Goal: Use online tool/utility: Utilize a website feature to perform a specific function

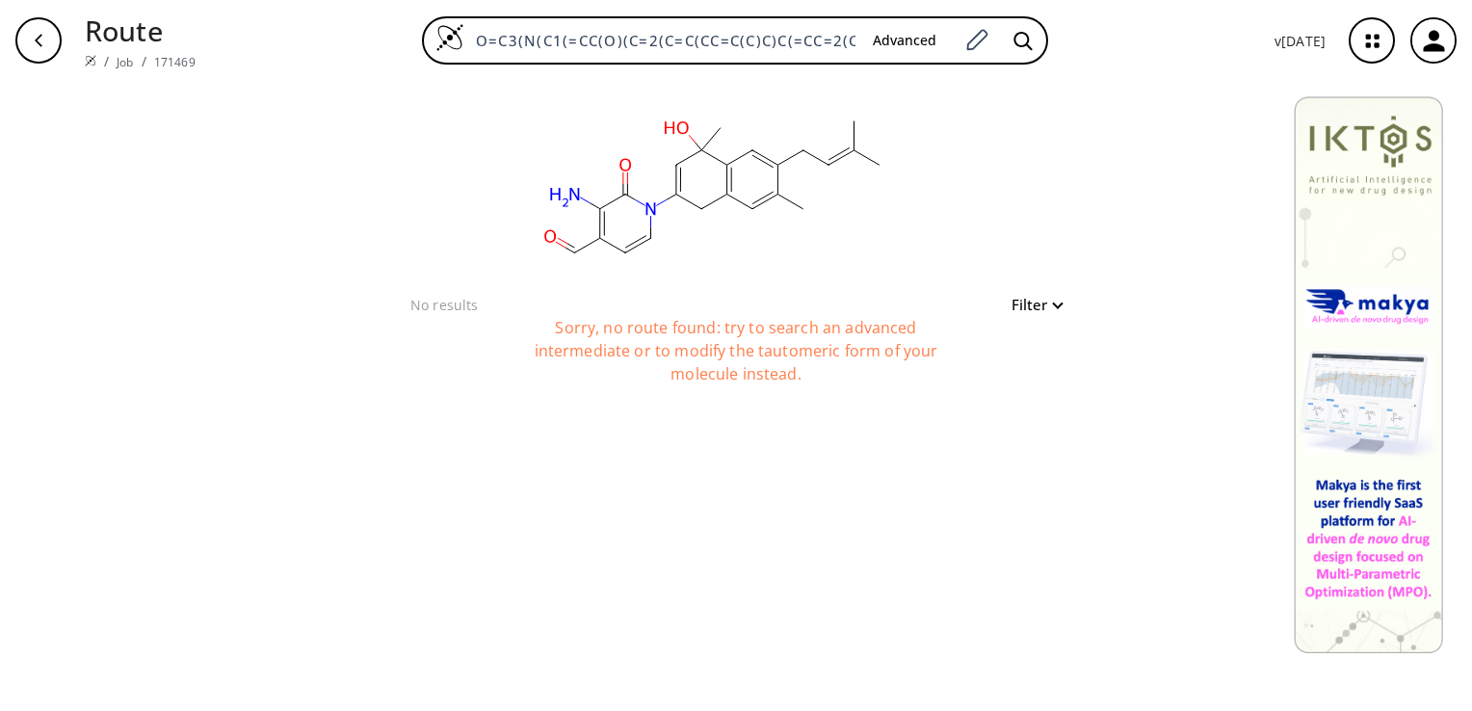
click at [1048, 294] on div "Filter" at bounding box center [1031, 304] width 62 height 23
click at [1056, 304] on button "Filter" at bounding box center [1031, 305] width 62 height 14
type input "2"
drag, startPoint x: 1092, startPoint y: 383, endPoint x: 978, endPoint y: 403, distance: 116.2
click at [978, 395] on span "2" at bounding box center [975, 385] width 19 height 19
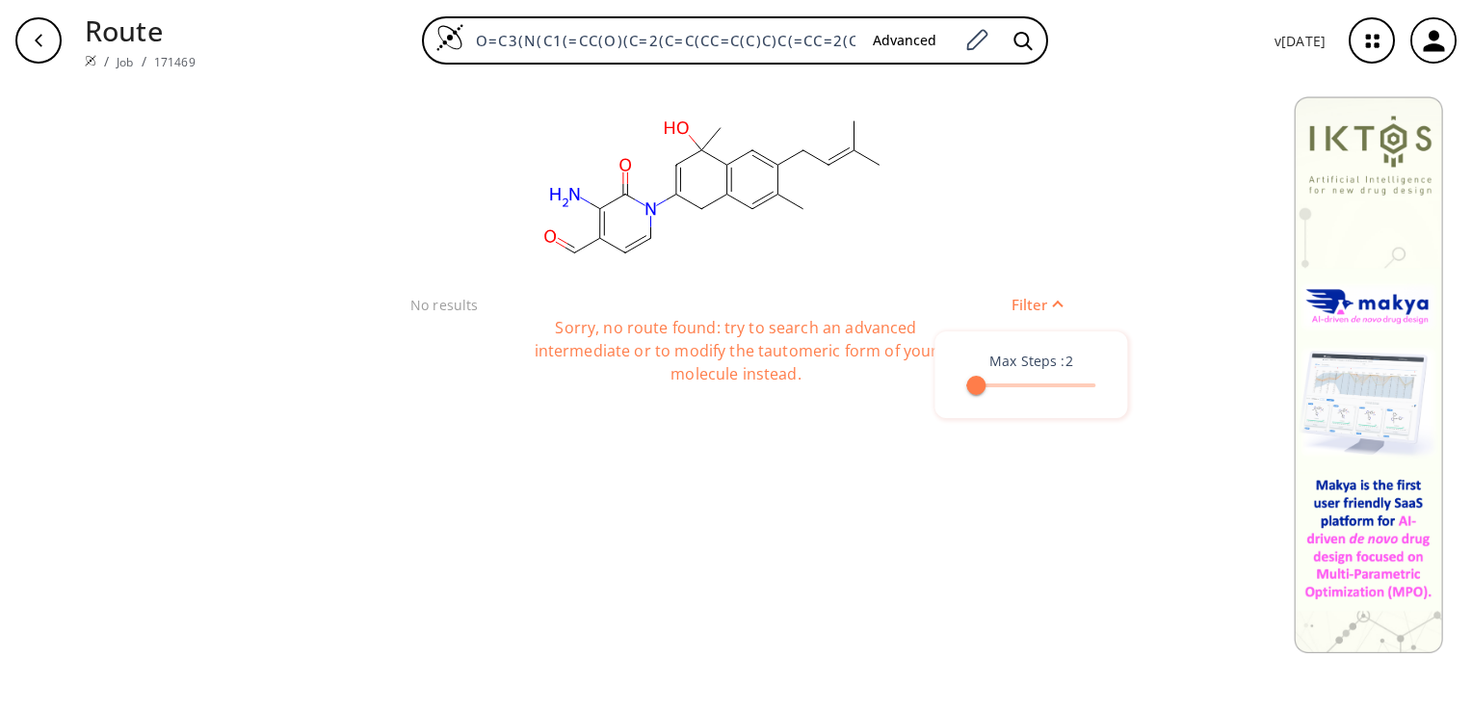
click at [965, 464] on div at bounding box center [736, 355] width 1472 height 711
click at [1056, 298] on button "Filter" at bounding box center [1031, 305] width 62 height 14
click at [1056, 297] on div at bounding box center [736, 355] width 1472 height 711
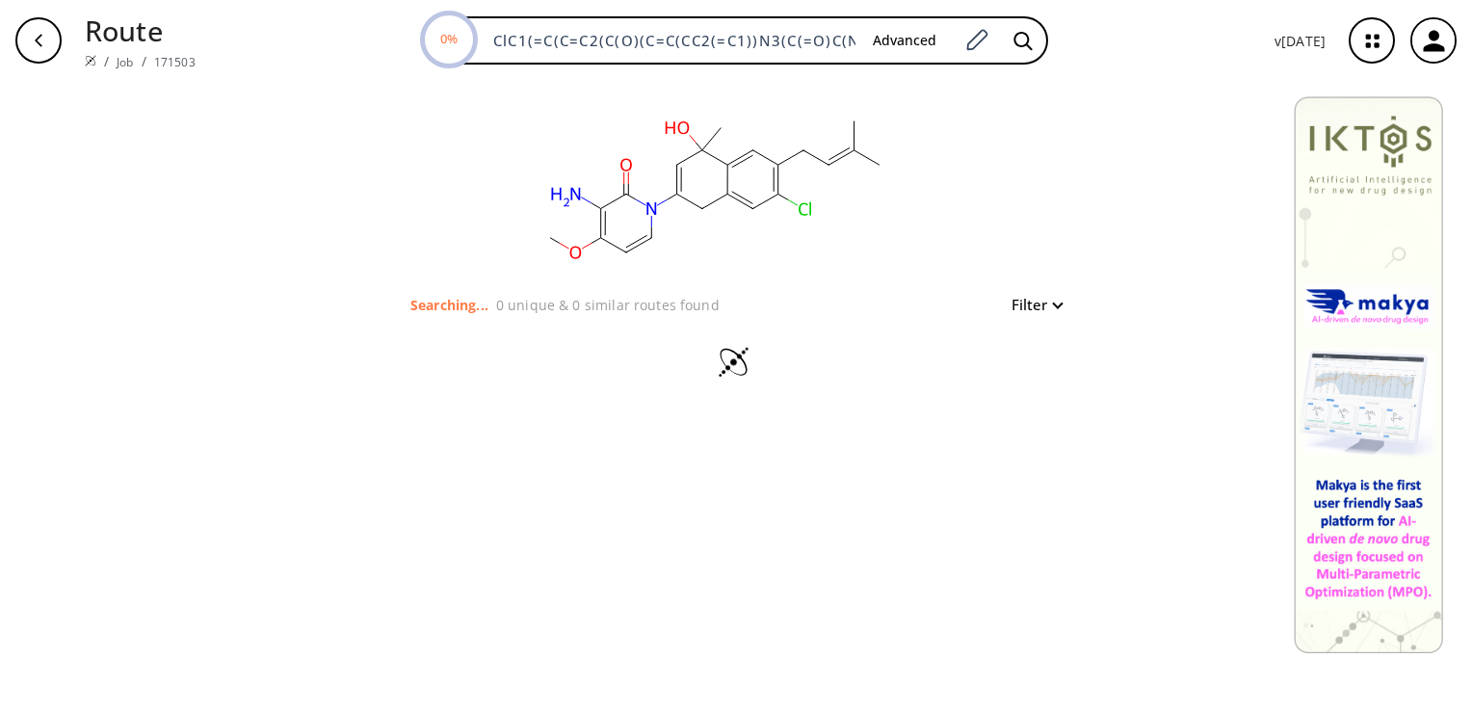
click at [1047, 308] on button "Filter" at bounding box center [1031, 305] width 62 height 14
drag, startPoint x: 1095, startPoint y: 376, endPoint x: 1019, endPoint y: 387, distance: 77.0
click at [1019, 387] on span "7" at bounding box center [1021, 385] width 19 height 19
type input "4"
drag, startPoint x: 1019, startPoint y: 387, endPoint x: 992, endPoint y: 388, distance: 27.0
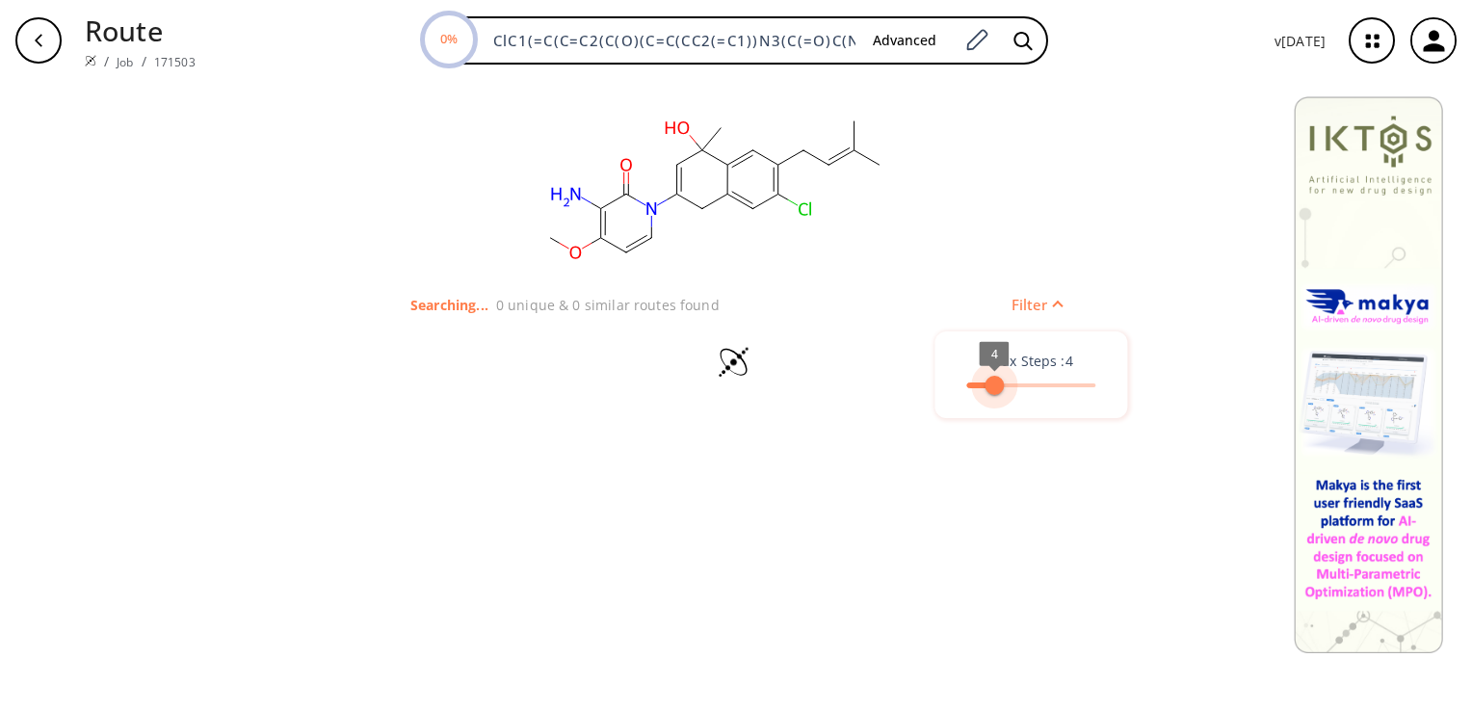
click at [992, 388] on span "4" at bounding box center [993, 385] width 19 height 19
click at [967, 476] on div at bounding box center [736, 355] width 1472 height 711
click at [1049, 299] on button "Filter" at bounding box center [1031, 305] width 62 height 14
click at [736, 499] on div at bounding box center [736, 355] width 1472 height 711
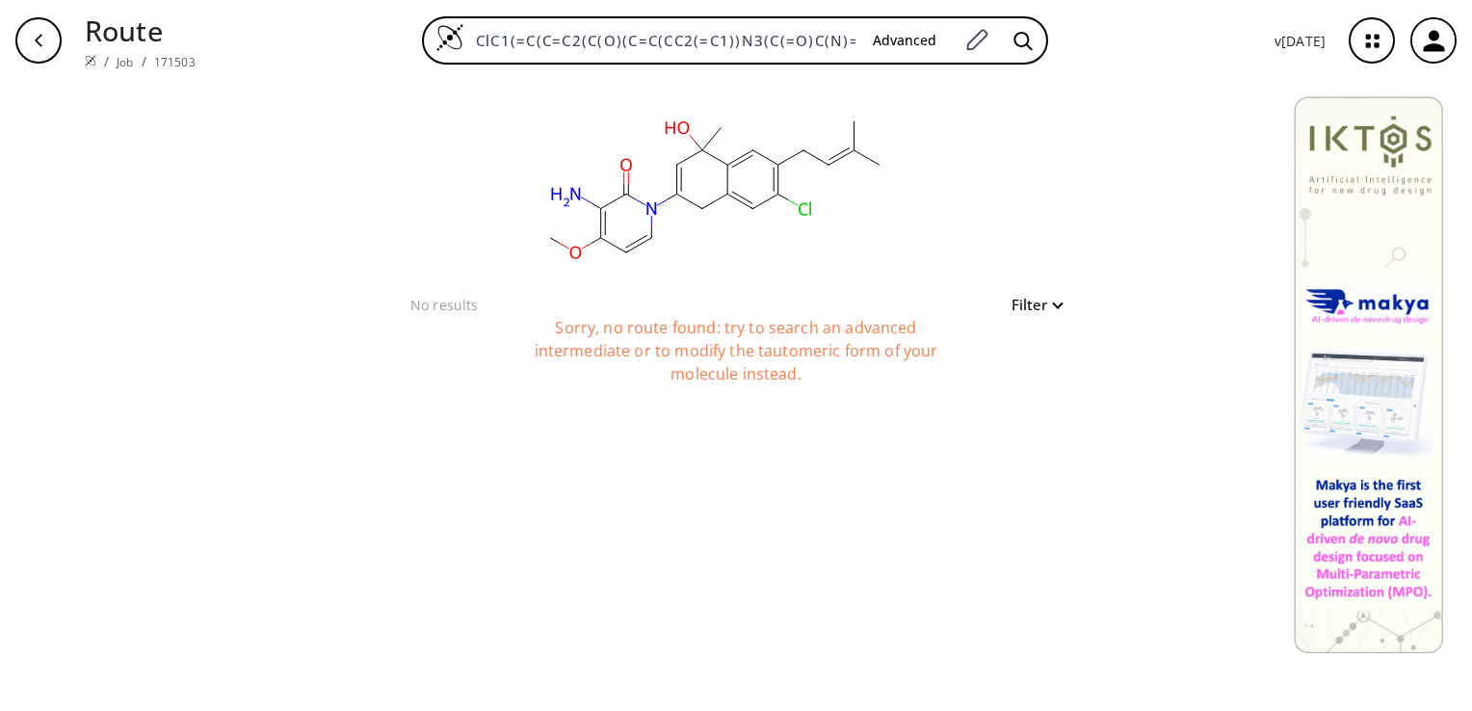
click at [1044, 307] on button "Filter" at bounding box center [1031, 305] width 62 height 14
click at [1025, 383] on span "7" at bounding box center [1030, 385] width 129 height 29
click at [1056, 376] on span "7" at bounding box center [1030, 385] width 129 height 29
type input "8"
click at [1031, 377] on span "8" at bounding box center [1030, 385] width 129 height 29
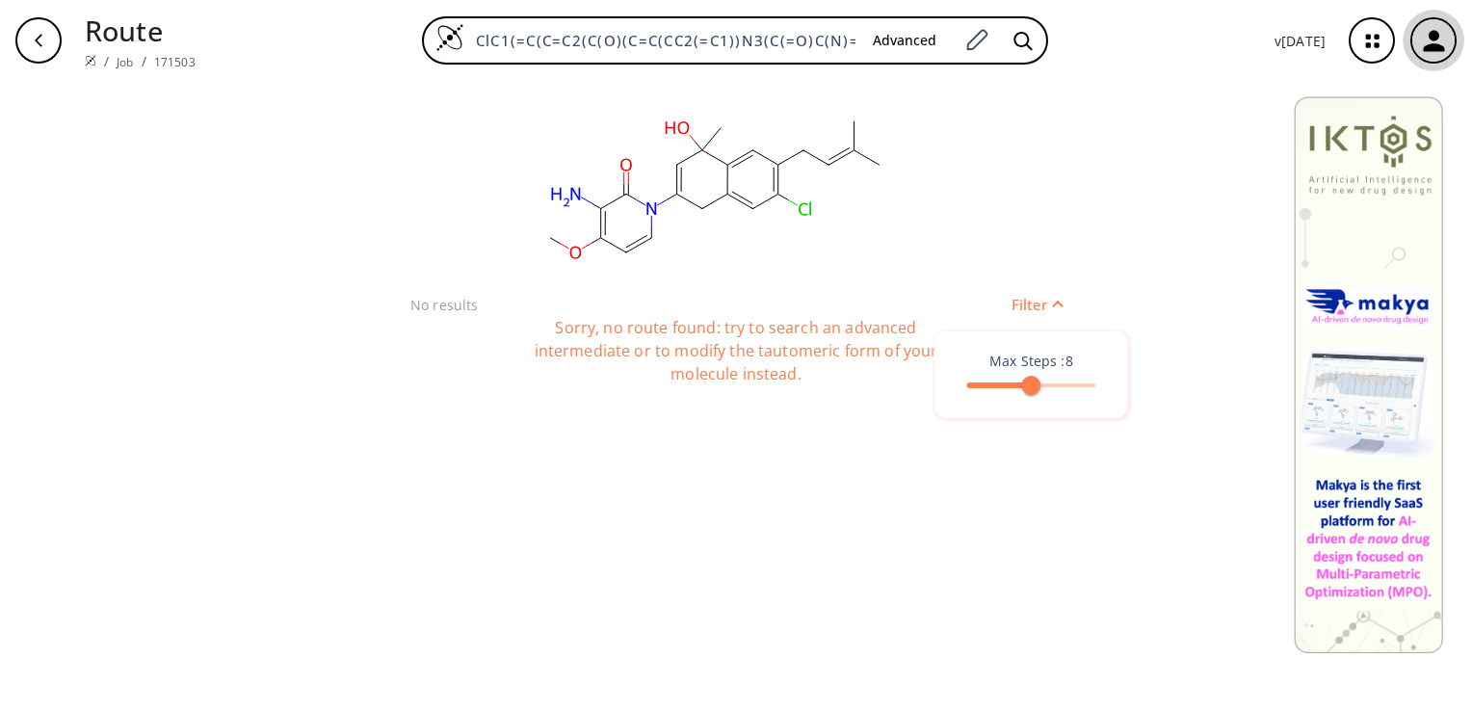
click at [1437, 43] on icon "button" at bounding box center [1434, 41] width 32 height 32
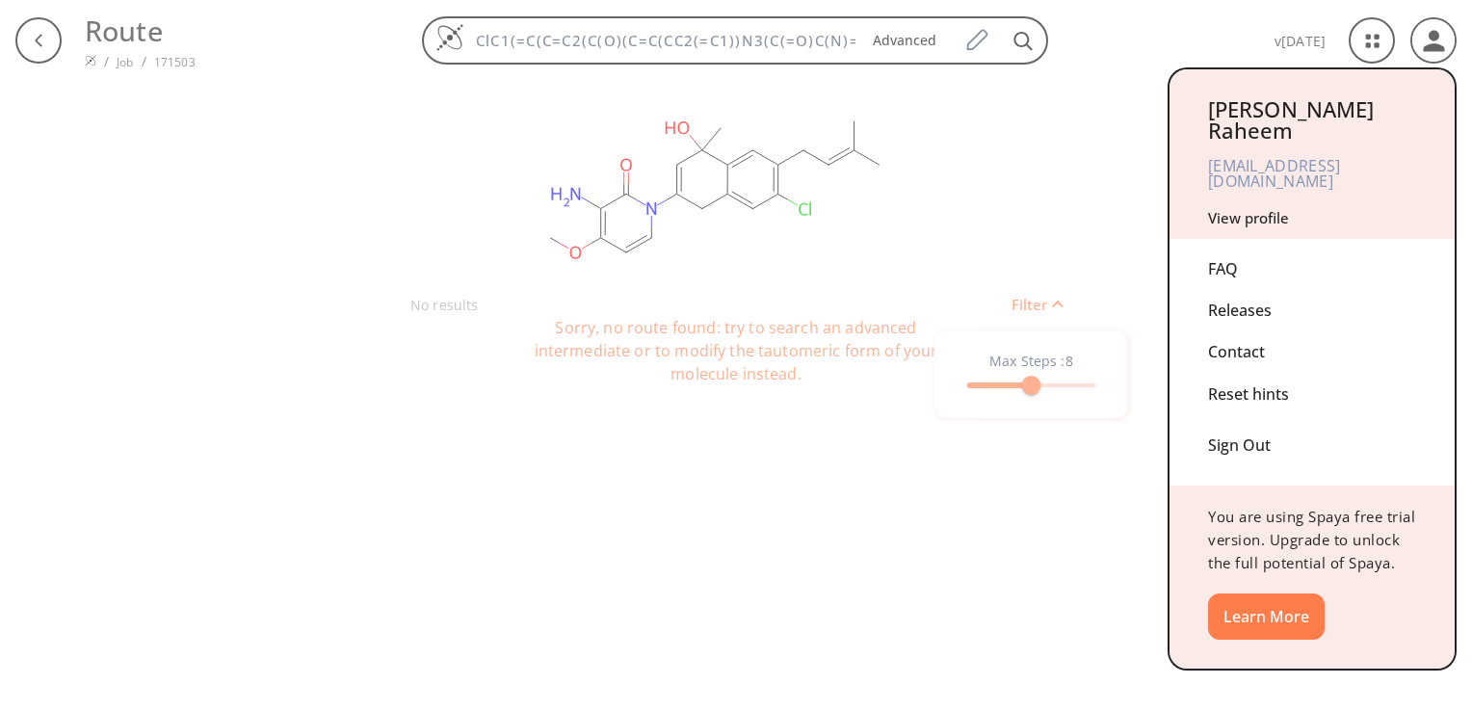
click at [1159, 159] on div at bounding box center [736, 355] width 1472 height 711
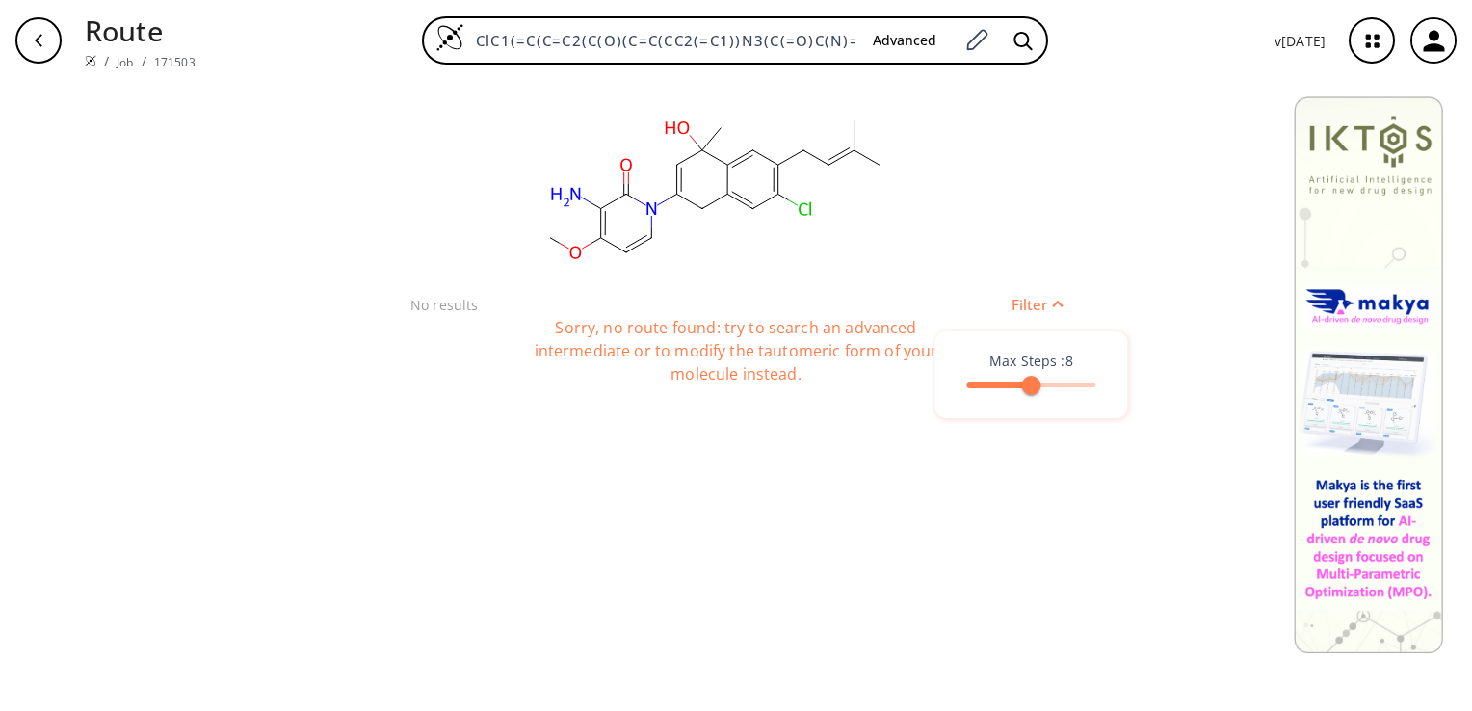
click at [1361, 39] on icon "button" at bounding box center [1371, 40] width 51 height 51
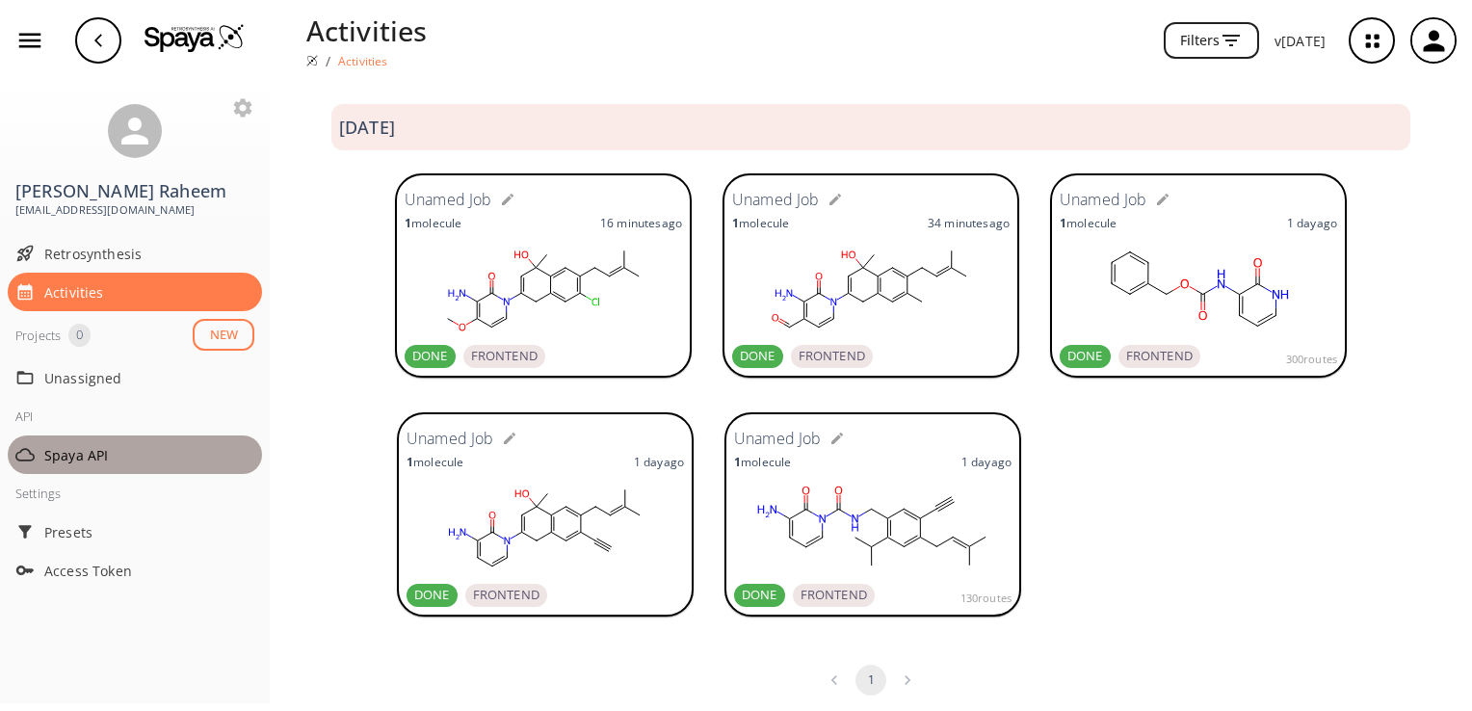
click at [139, 458] on span "Spaya API" at bounding box center [149, 455] width 210 height 20
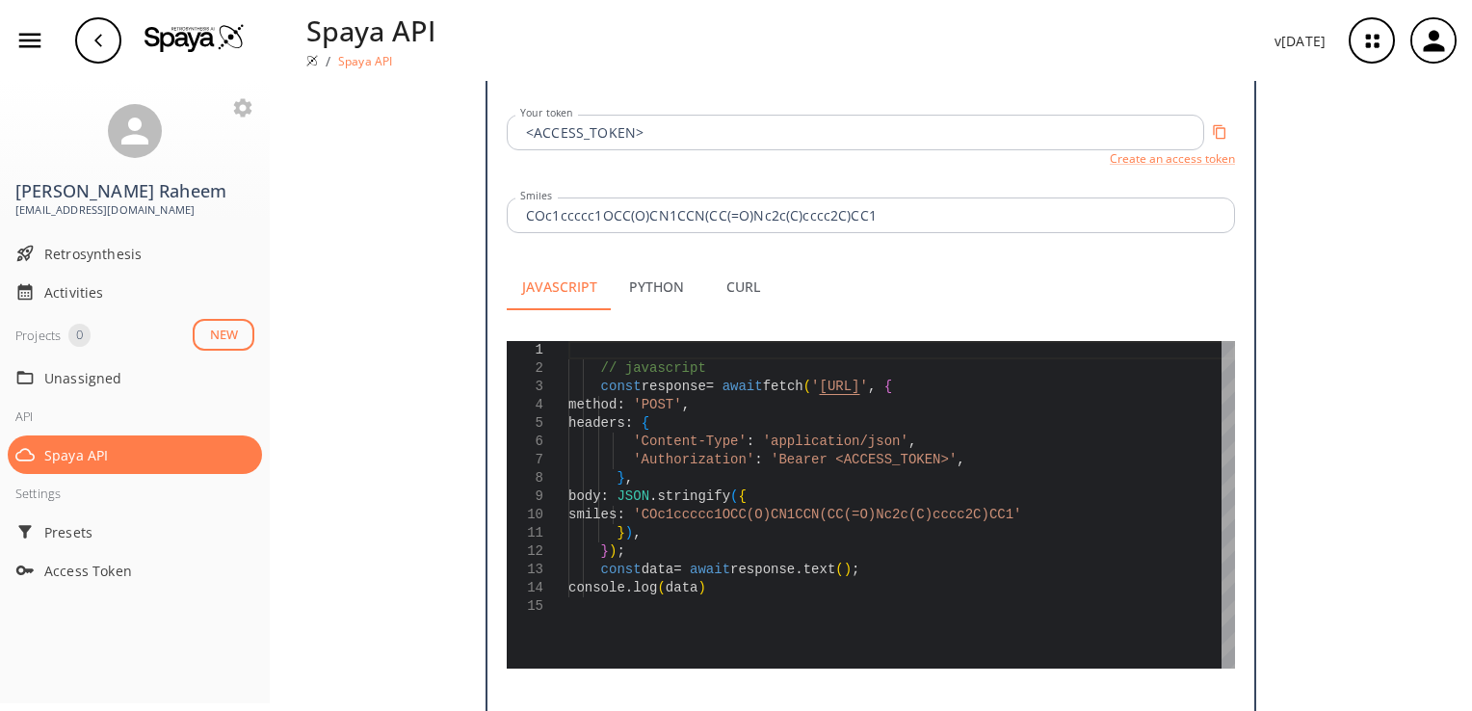
scroll to position [560, 0]
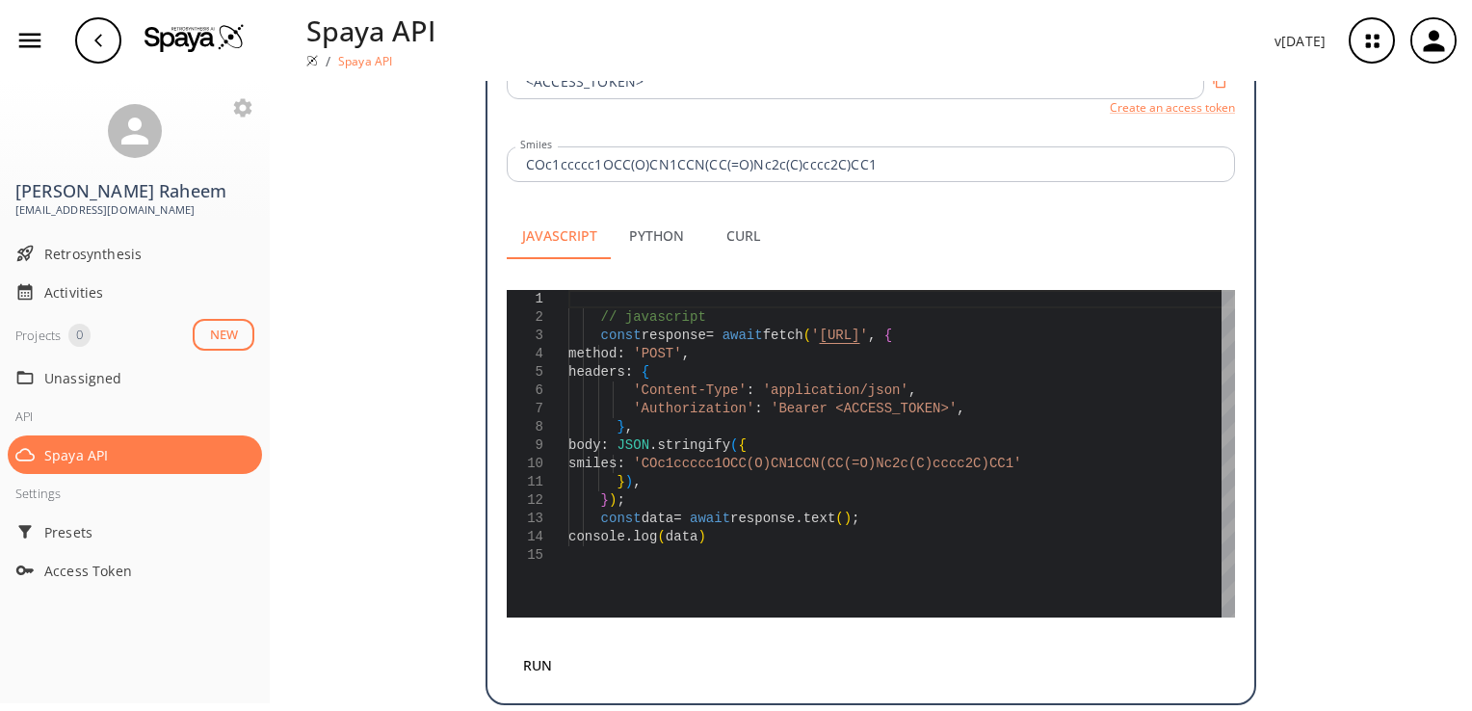
click at [649, 214] on button "Python" at bounding box center [656, 236] width 87 height 46
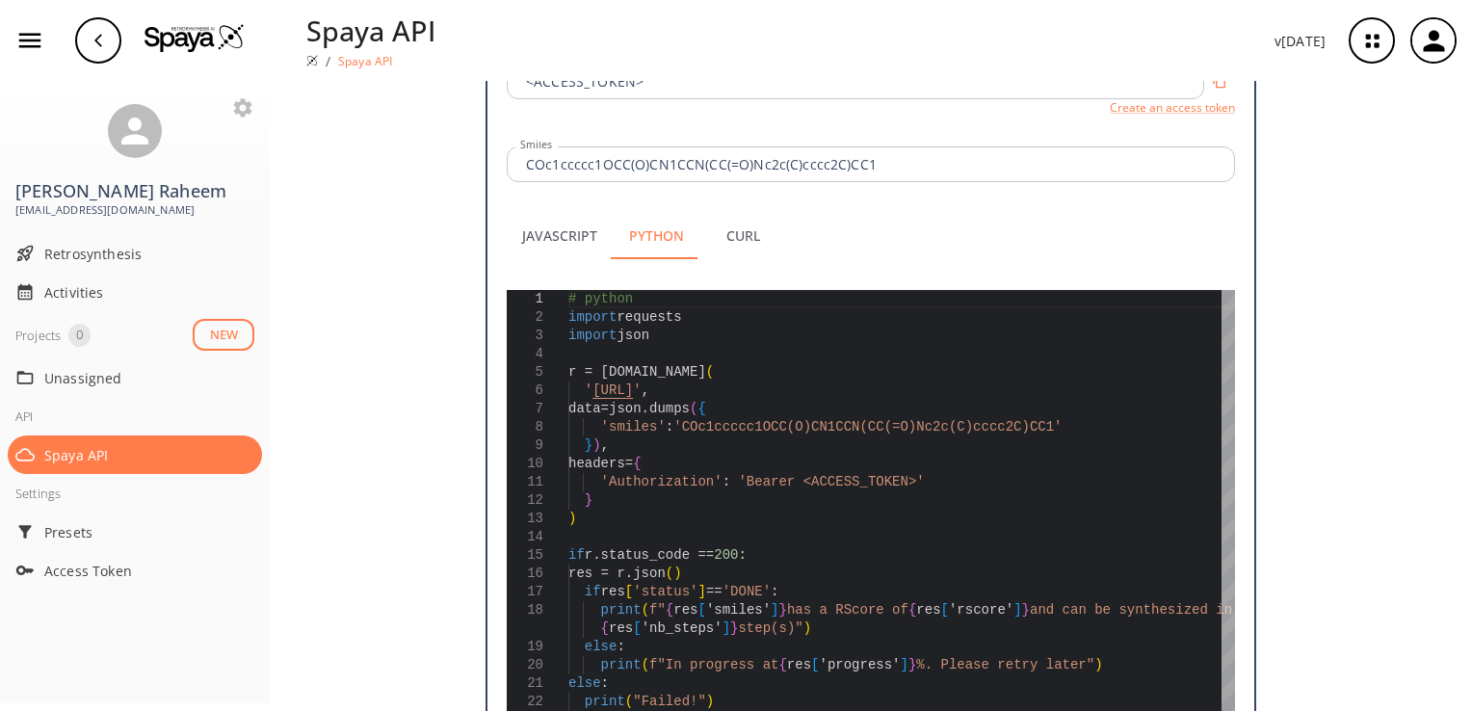
click at [735, 213] on button "Curl" at bounding box center [742, 236] width 87 height 46
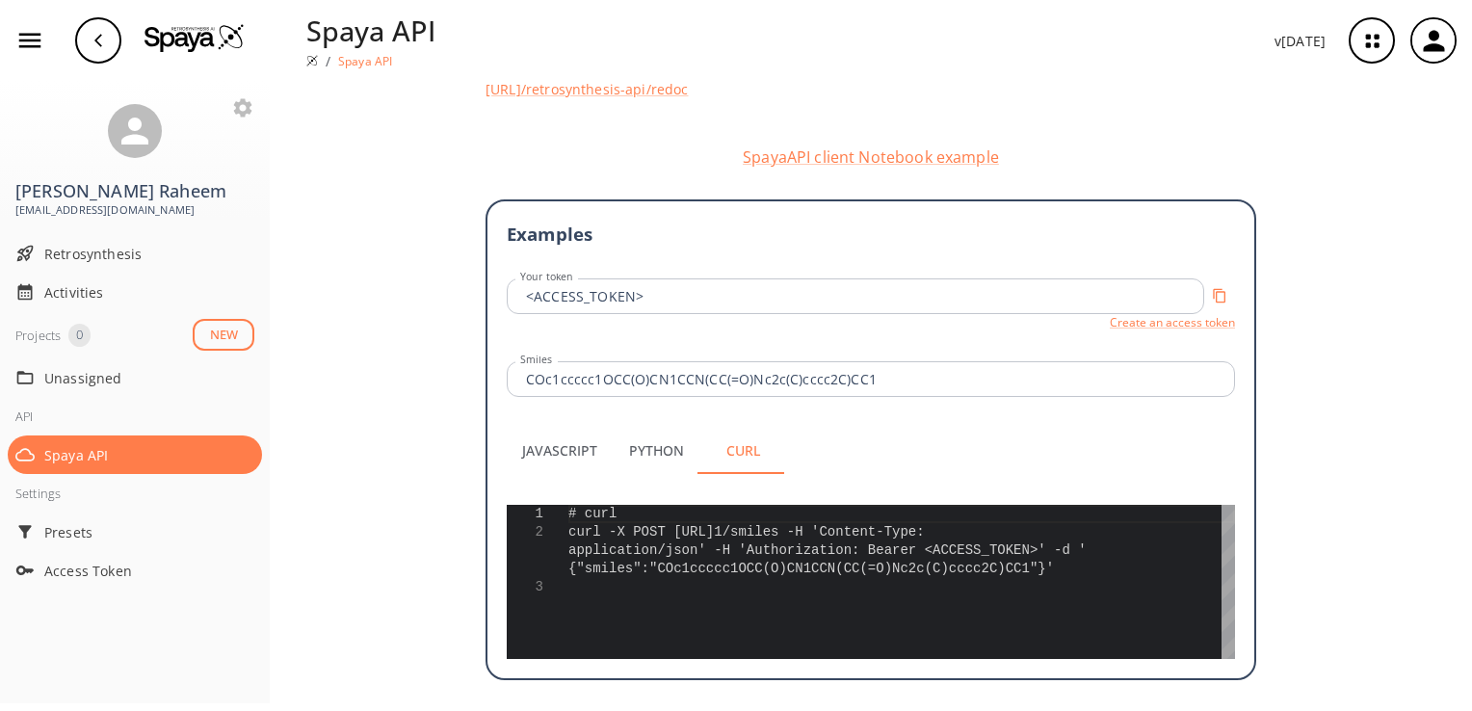
scroll to position [320, 0]
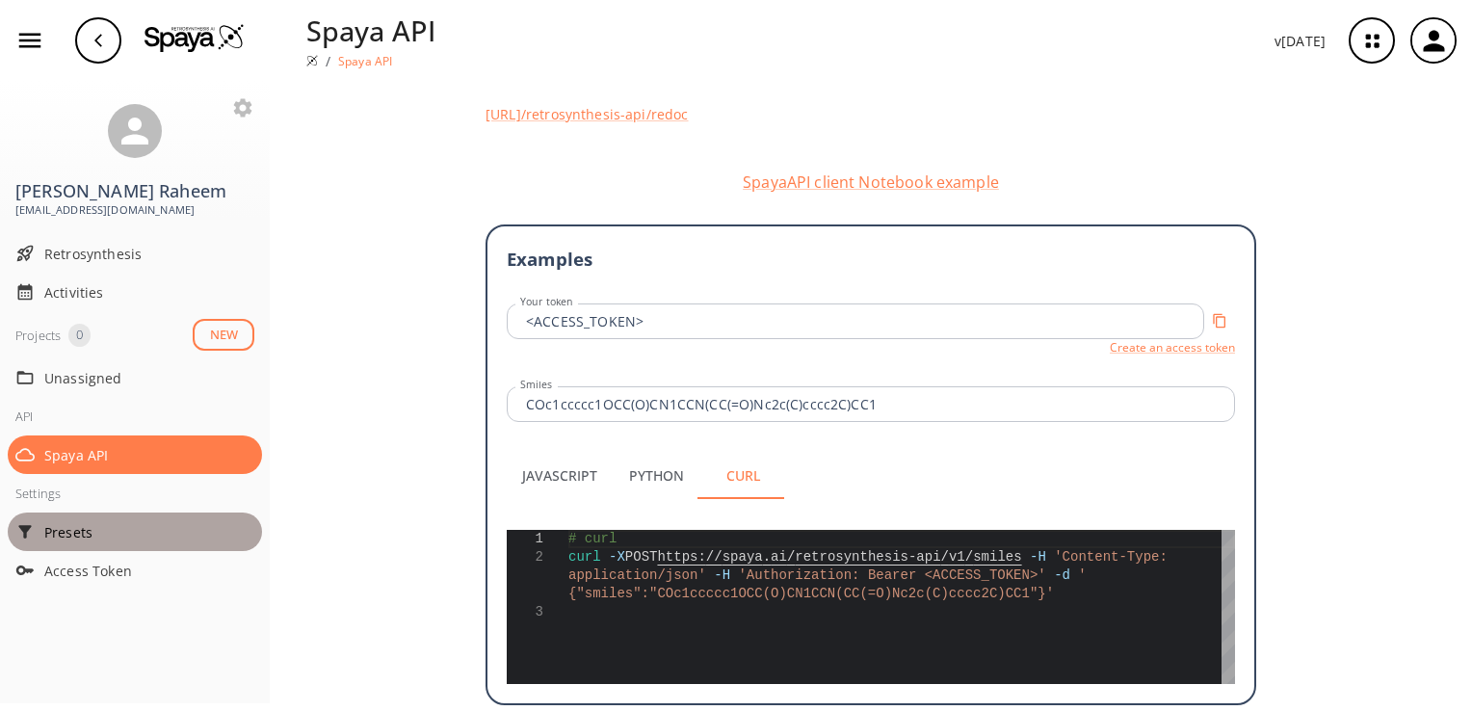
click at [113, 526] on span "Presets" at bounding box center [149, 532] width 210 height 20
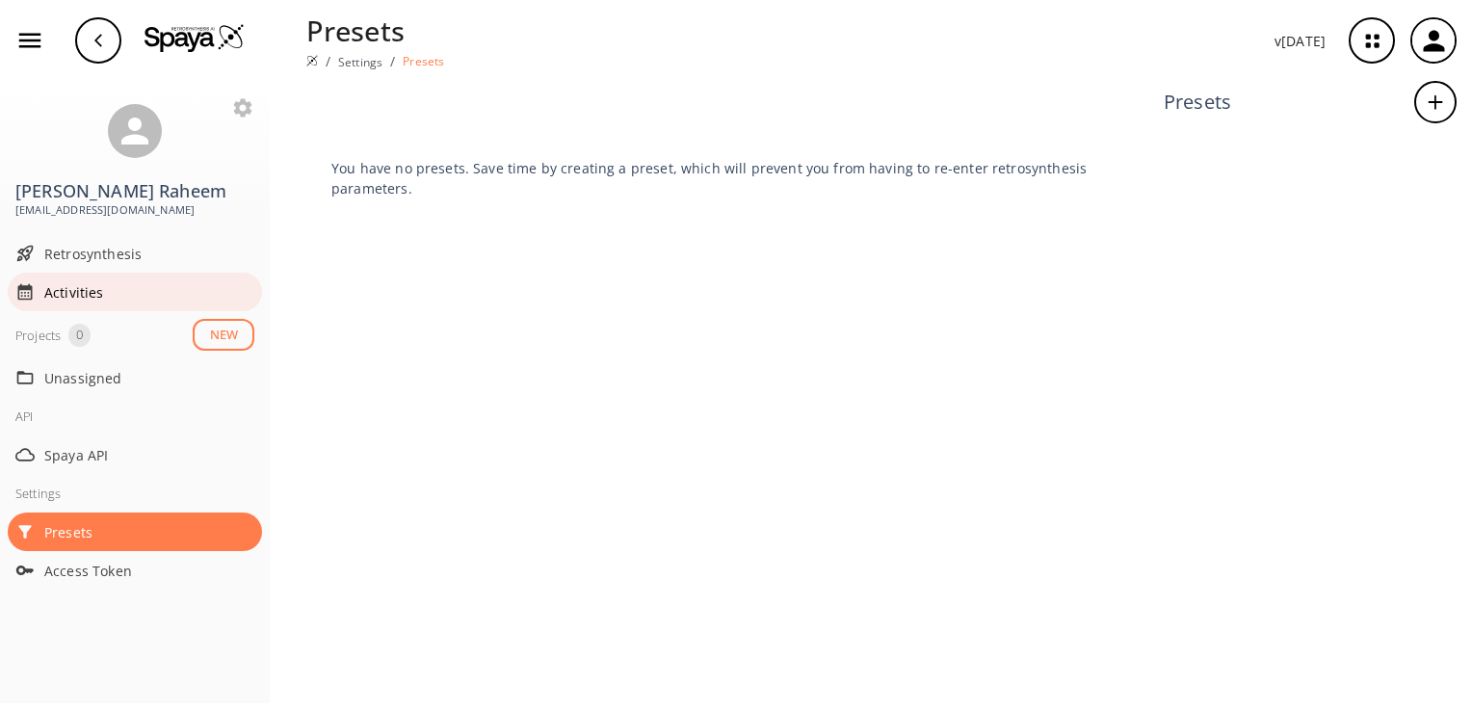
click at [77, 283] on span "Activities" at bounding box center [149, 292] width 210 height 20
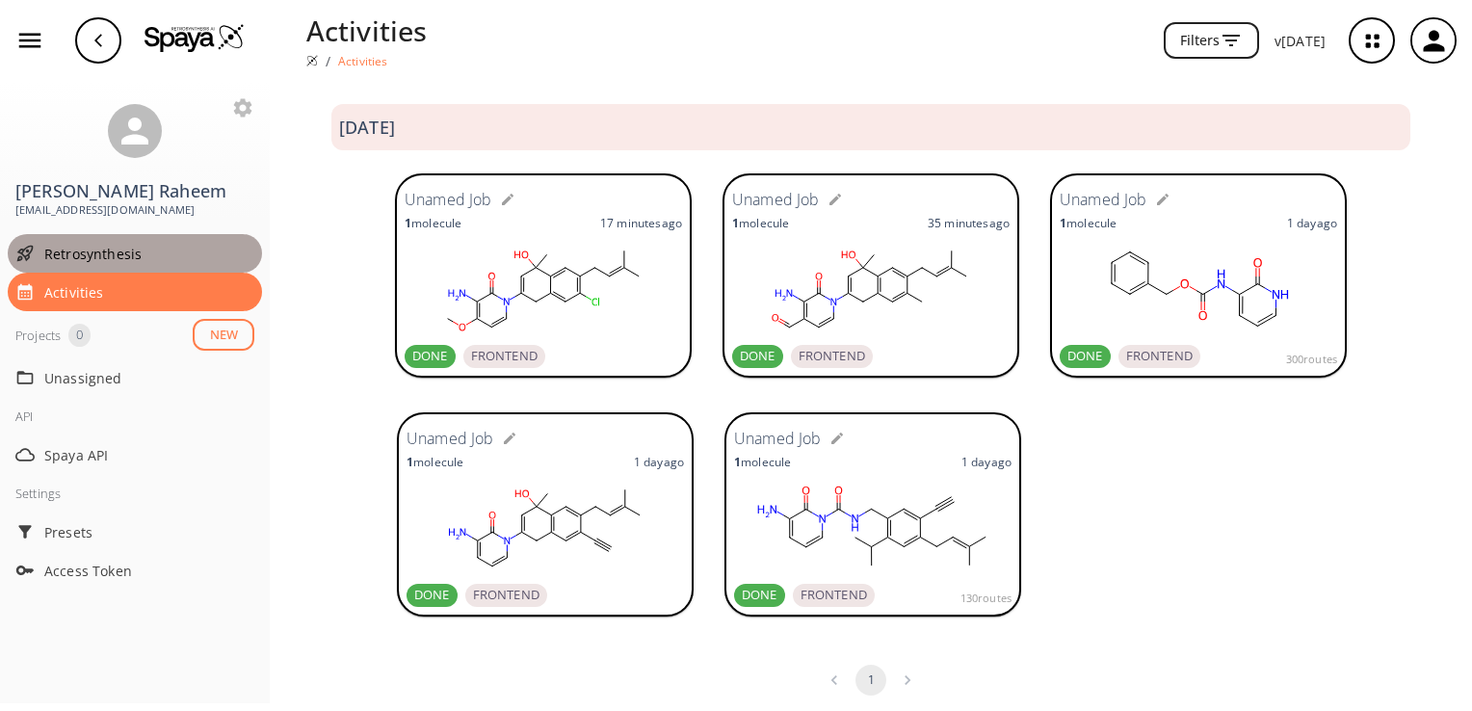
click at [90, 260] on span "Retrosynthesis" at bounding box center [149, 254] width 210 height 20
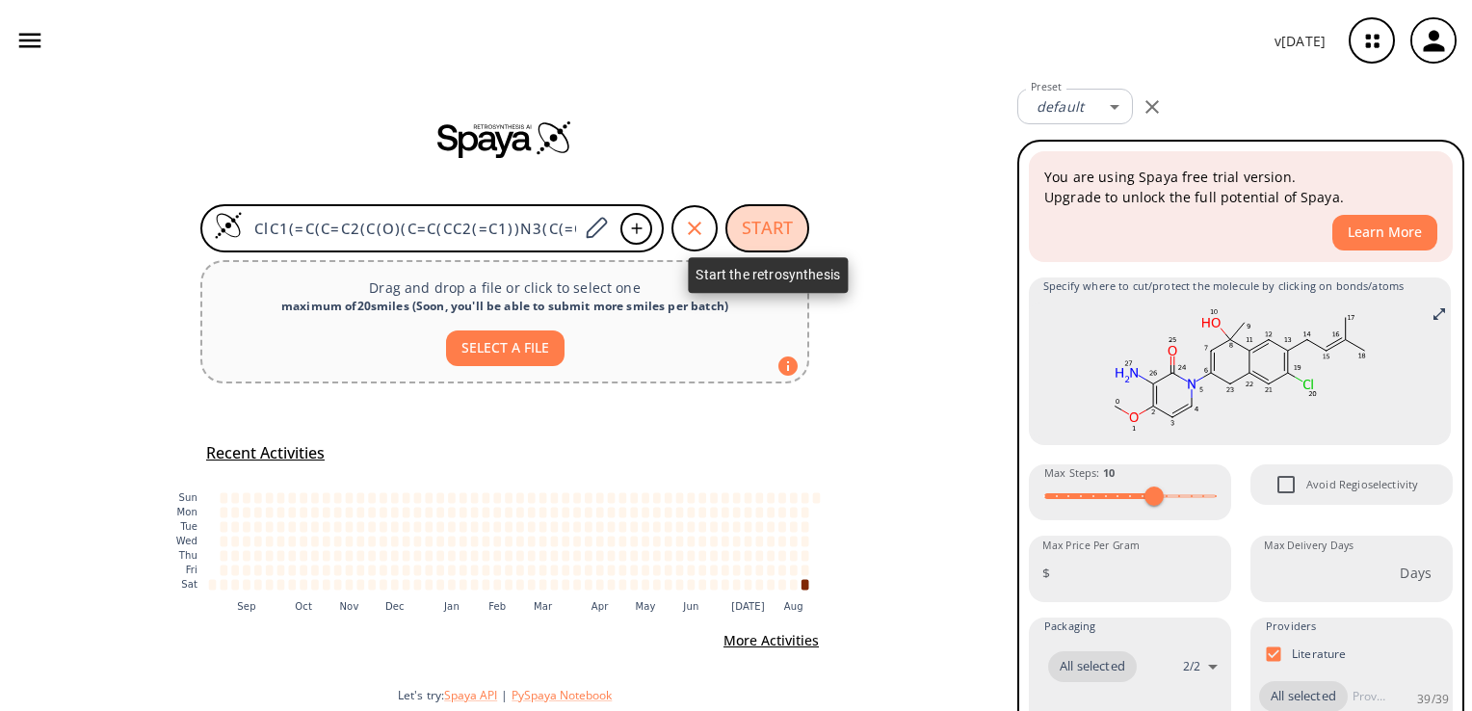
click at [778, 213] on button "START" at bounding box center [767, 228] width 84 height 48
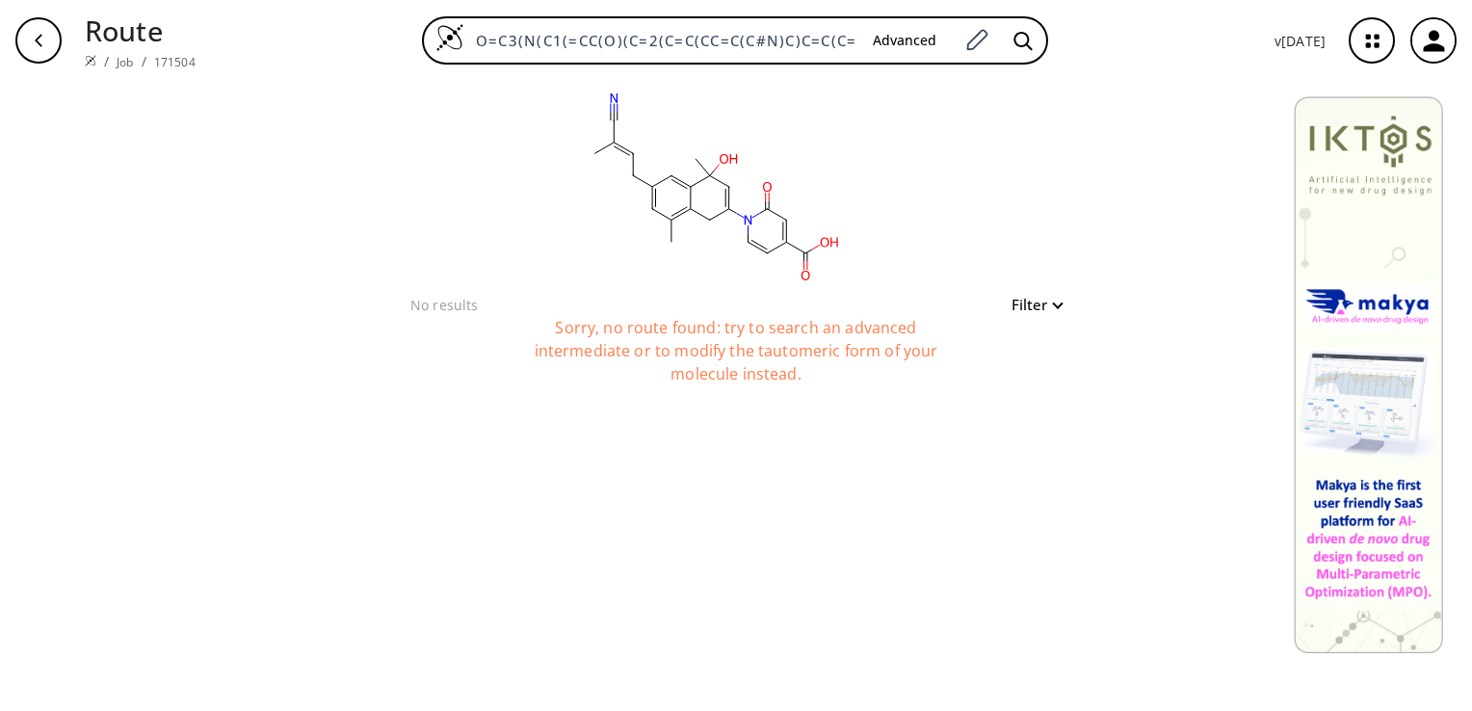
click at [1052, 295] on div "Filter" at bounding box center [1031, 304] width 62 height 23
click at [1054, 305] on button "Filter" at bounding box center [1031, 305] width 62 height 14
click at [1054, 305] on div at bounding box center [736, 355] width 1472 height 711
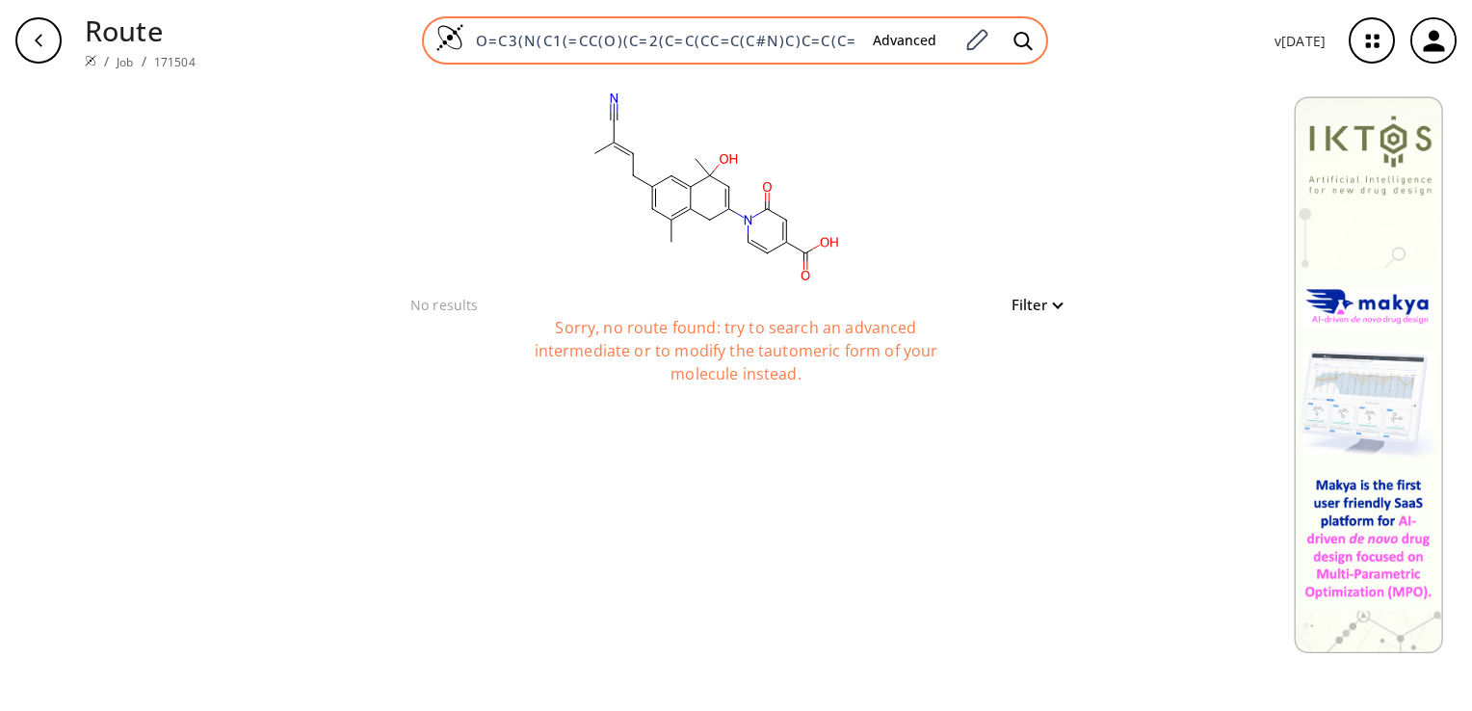
scroll to position [0, 227]
drag, startPoint x: 486, startPoint y: 36, endPoint x: 938, endPoint y: 53, distance: 452.0
click at [938, 53] on div "O=C3(N(C1(=CC(O)(C=2(C=C(CC=C(C#N)C)C=C(C=2(C1))C))C))C=CC(=C3)C(=O)O) Advanced" at bounding box center [735, 40] width 626 height 48
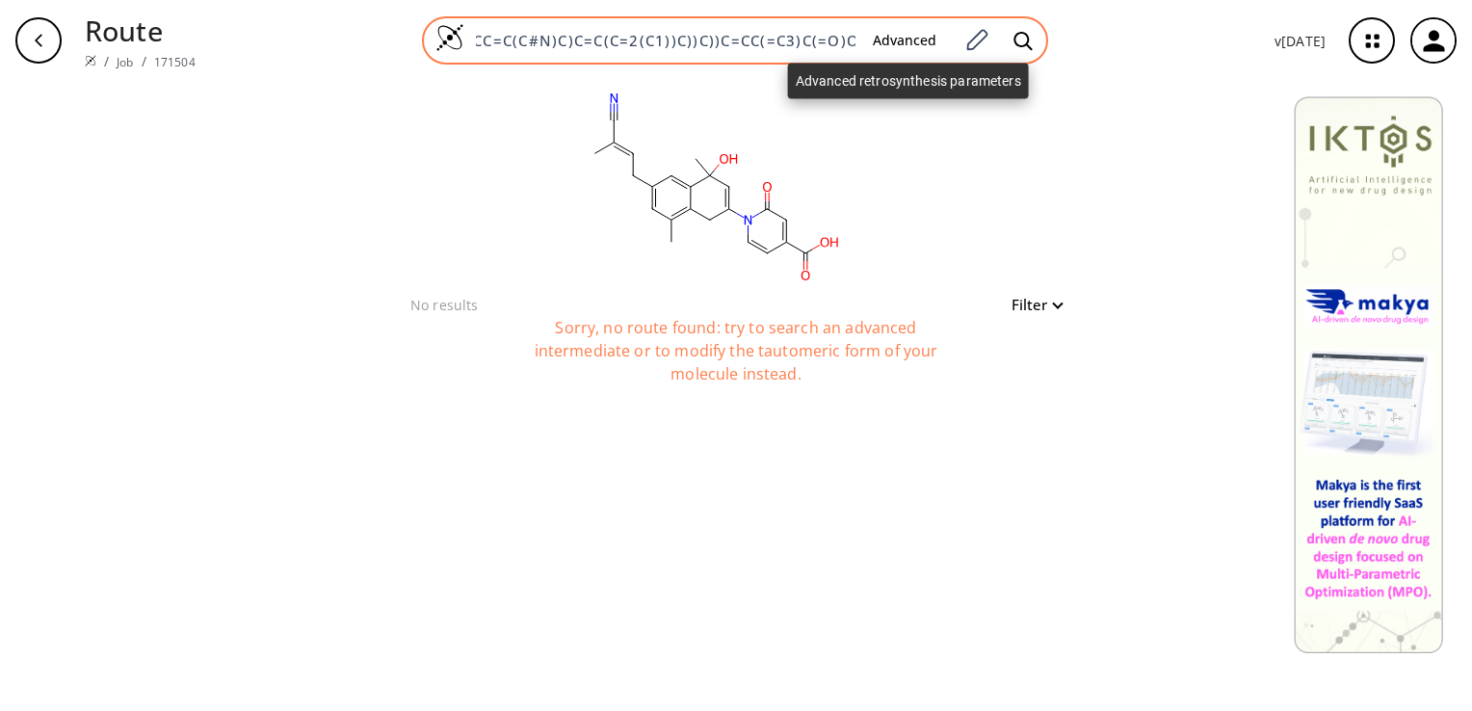
type input "O"
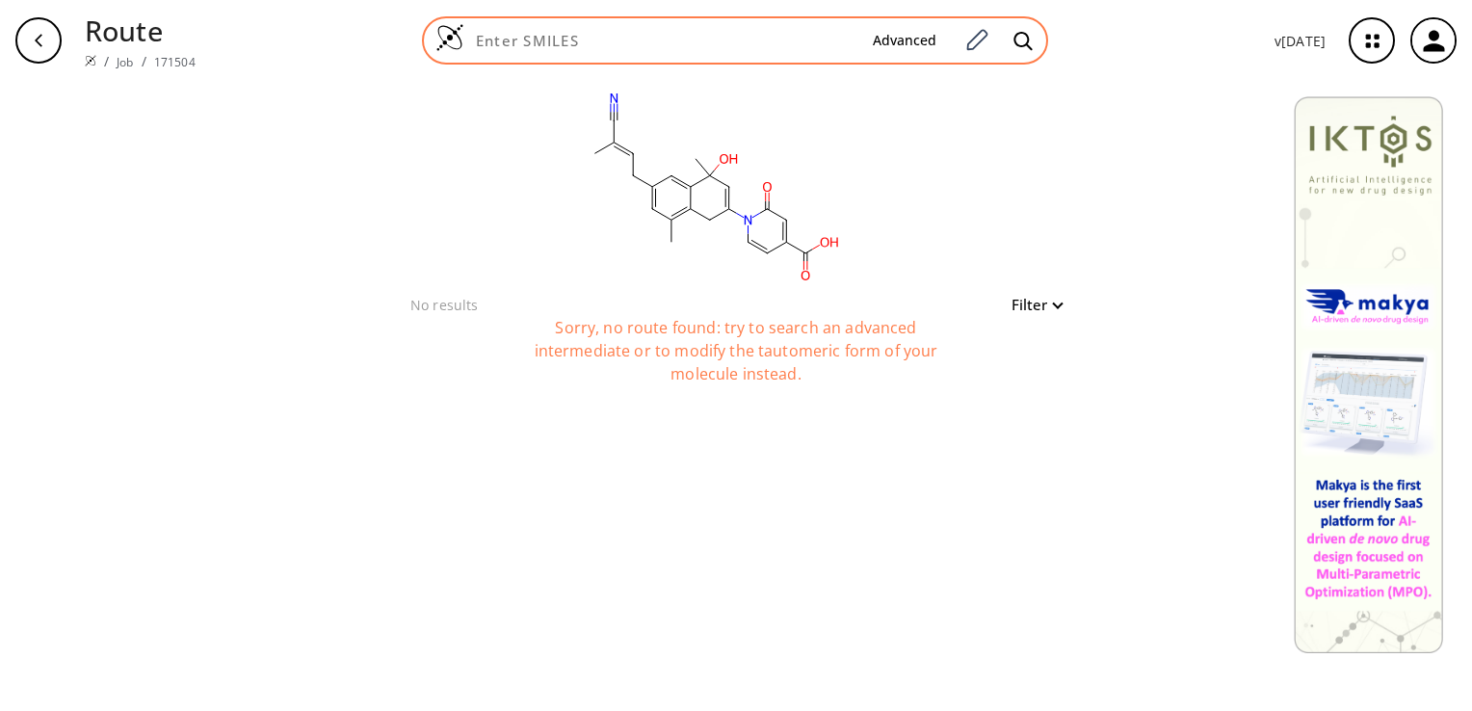
paste input "N[C@H](CCCC1)[C@@H]1[C@@H](C[C@@H]1Oc2c(c(ccc(F)c3)c3[nH]3)c3ccc2)C=CC1=O"
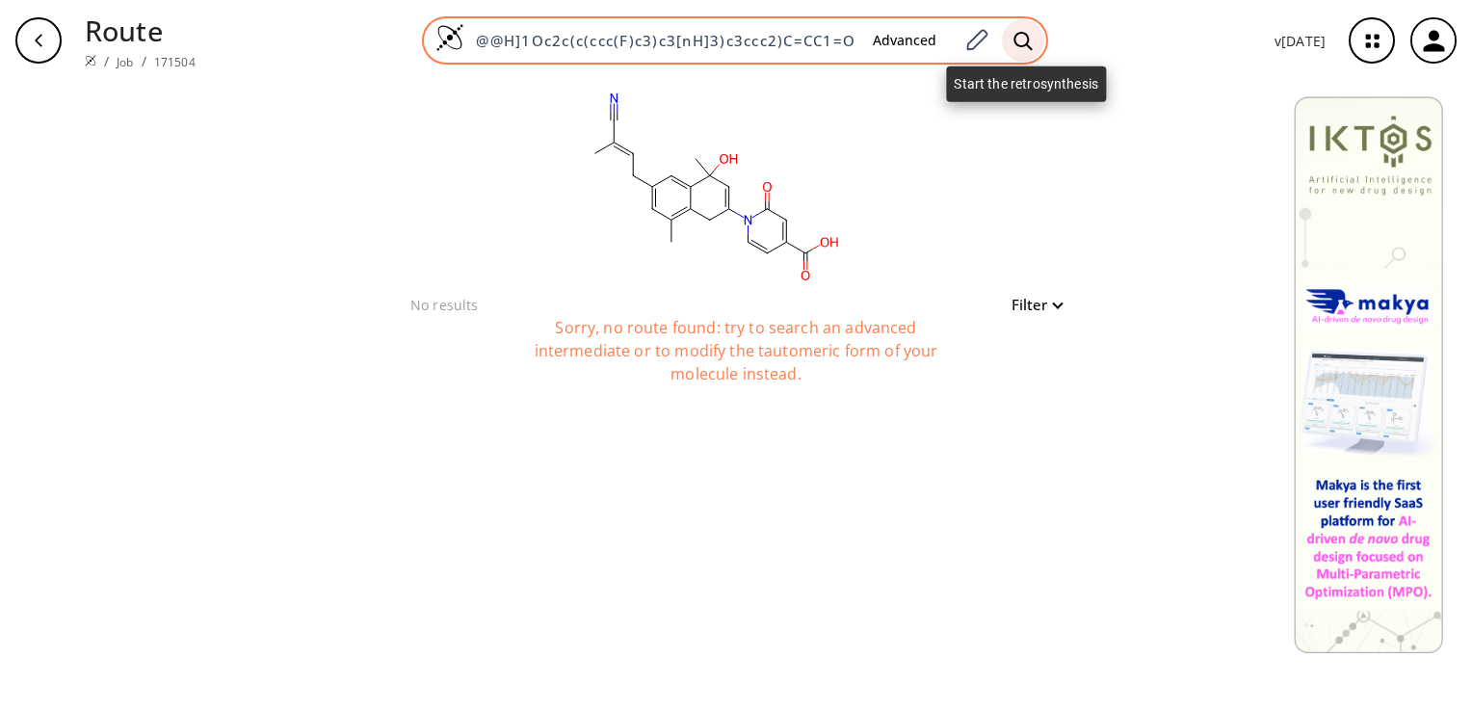
type input "N[C@H](CCCC1)[C@@H]1[C@@H](C[C@@H]1Oc2c(c(ccc(F)c3)c3[nH]3)c3ccc2)C=CC1=O"
click at [1031, 45] on icon at bounding box center [1022, 40] width 18 height 18
